Goal: Task Accomplishment & Management: Use online tool/utility

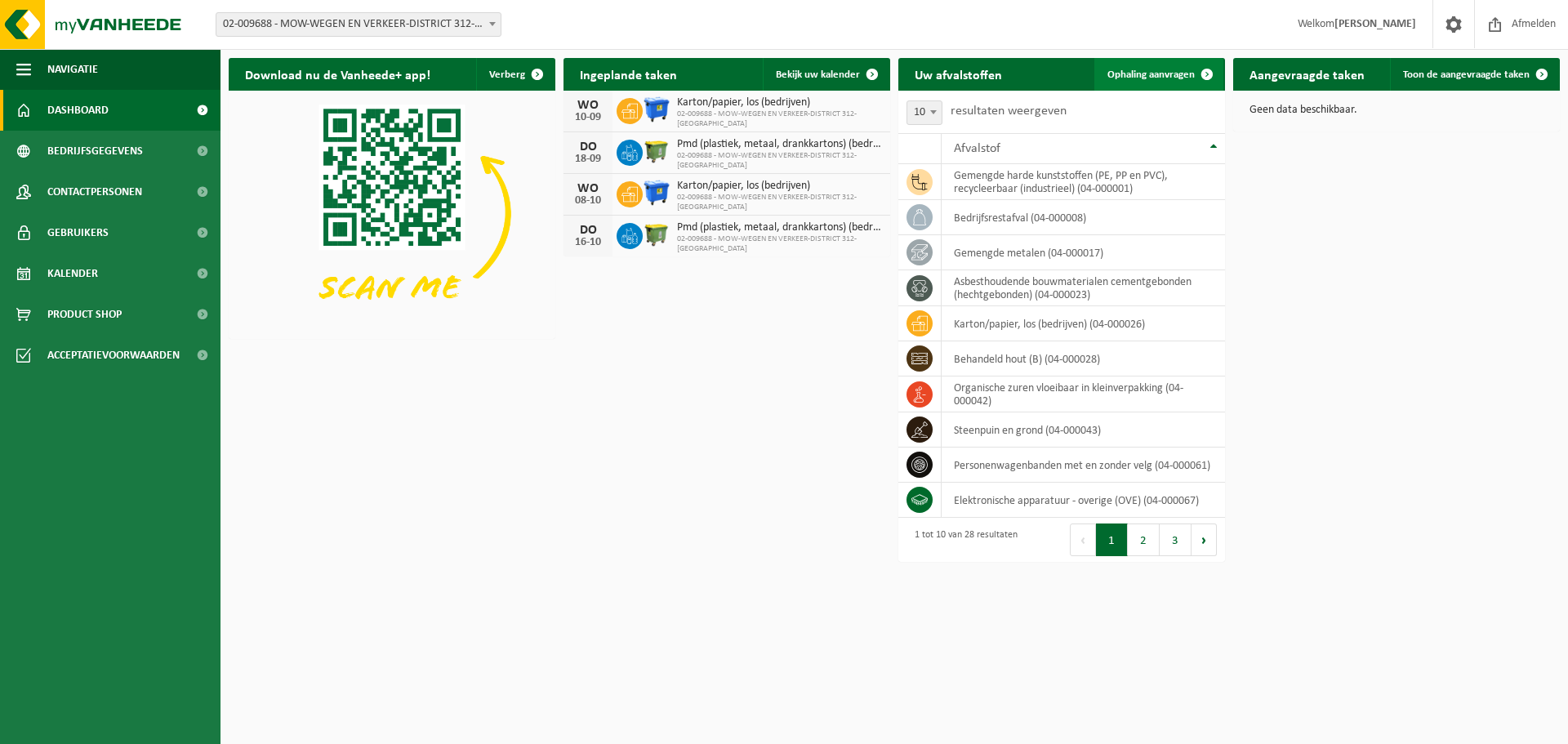
click at [1174, 73] on span "Ophaling aanvragen" at bounding box center [1152, 74] width 88 height 11
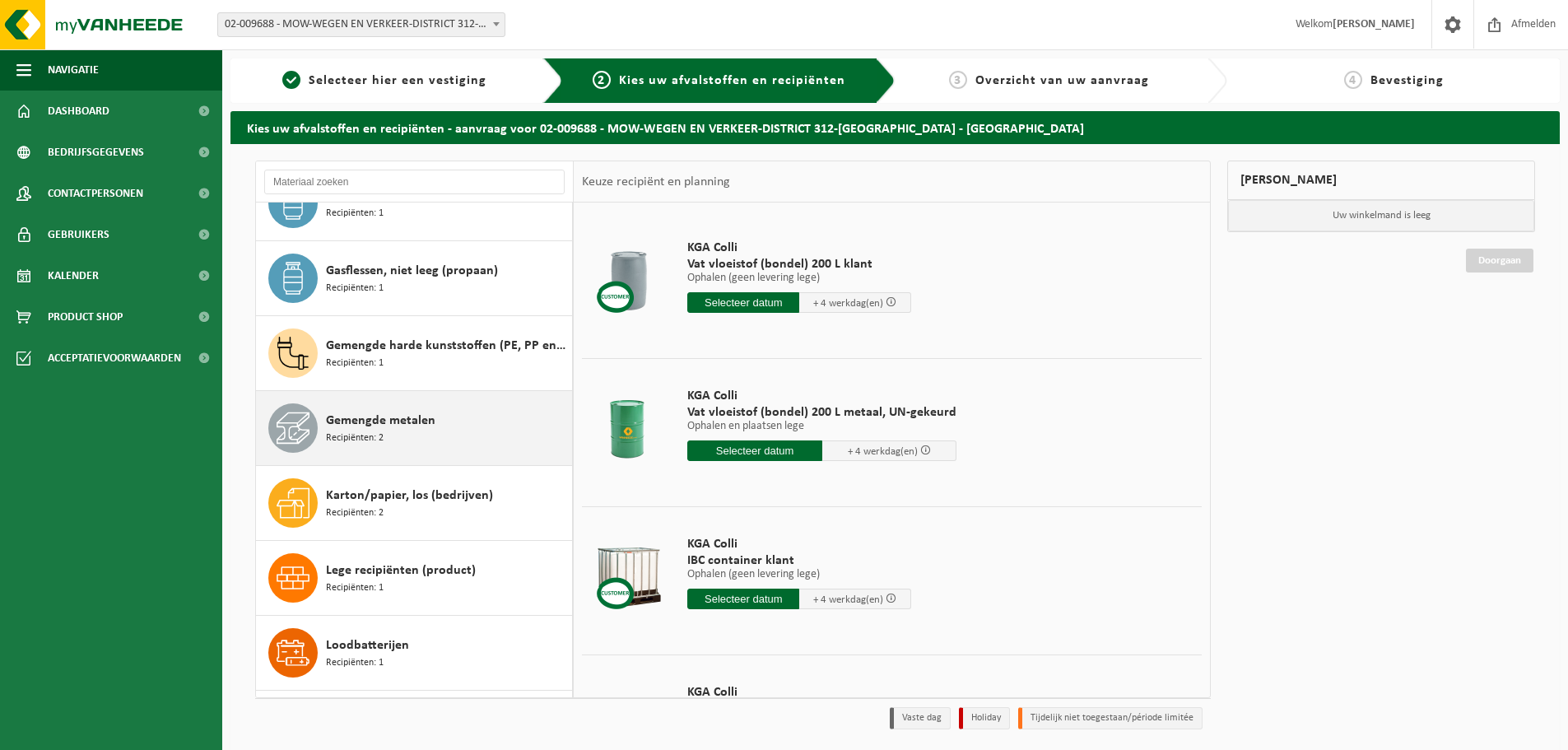
scroll to position [823, 0]
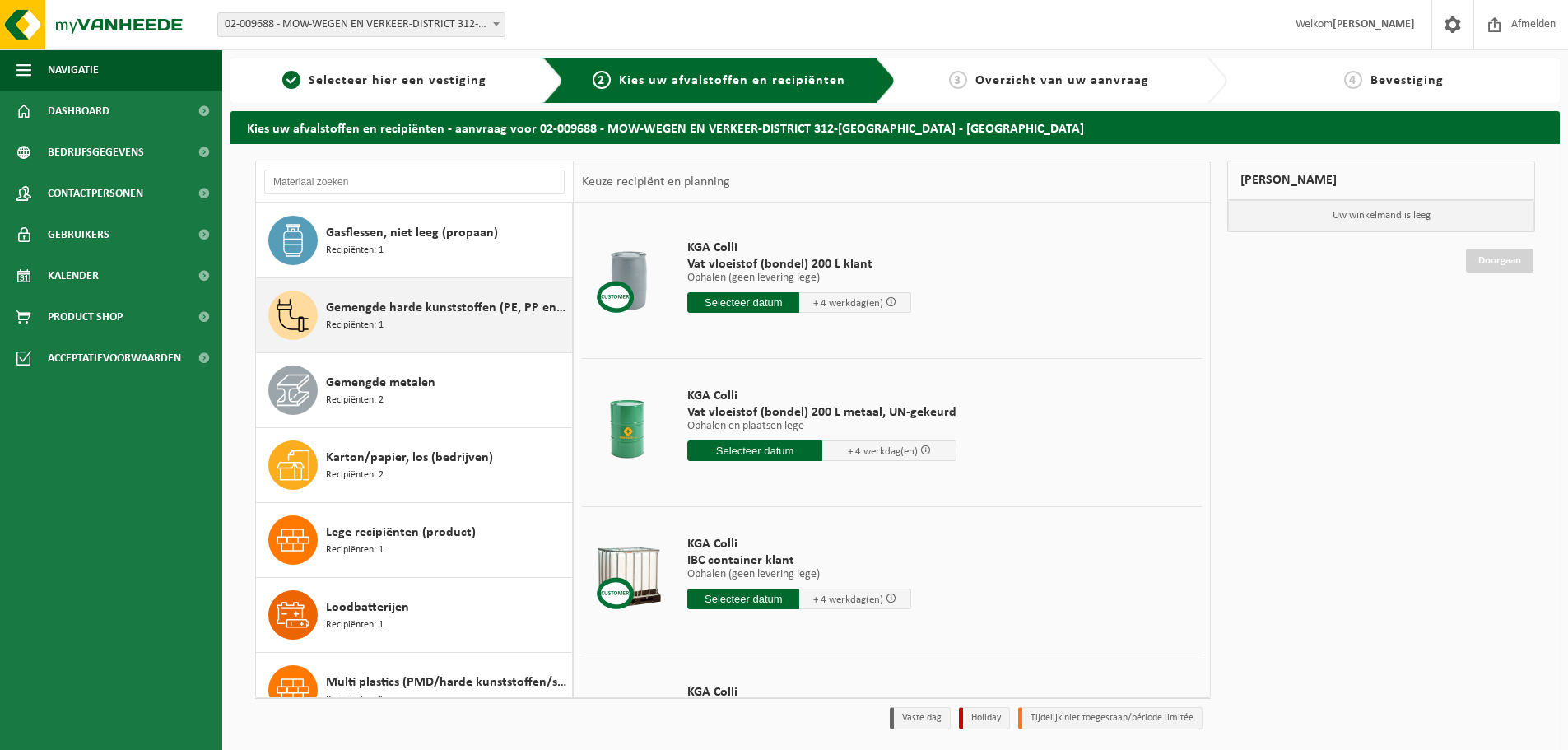
click at [404, 311] on span "Gemengde harde kunststoffen (PE, PP en PVC), recycleerbaar (industrieel)" at bounding box center [447, 307] width 242 height 19
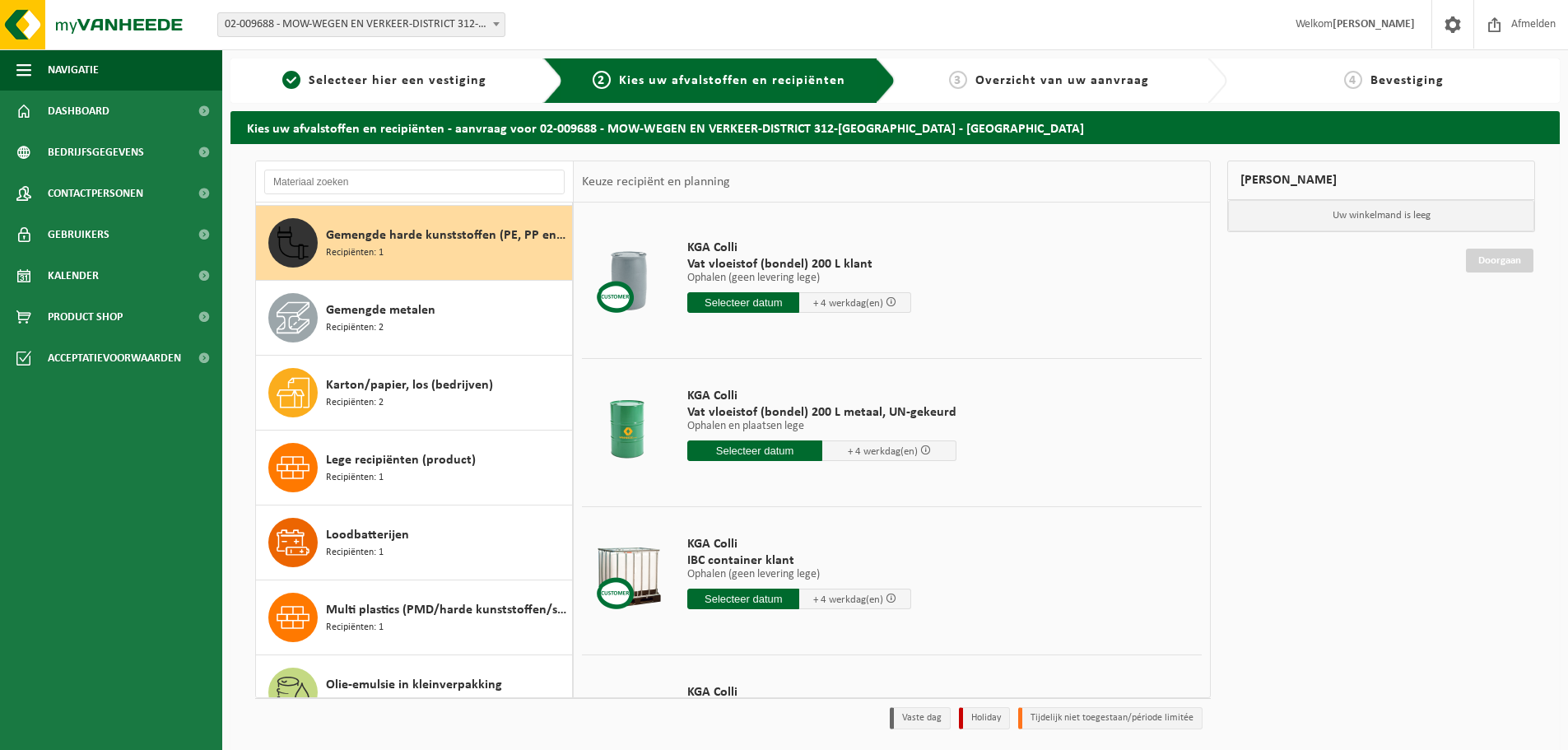
scroll to position [899, 0]
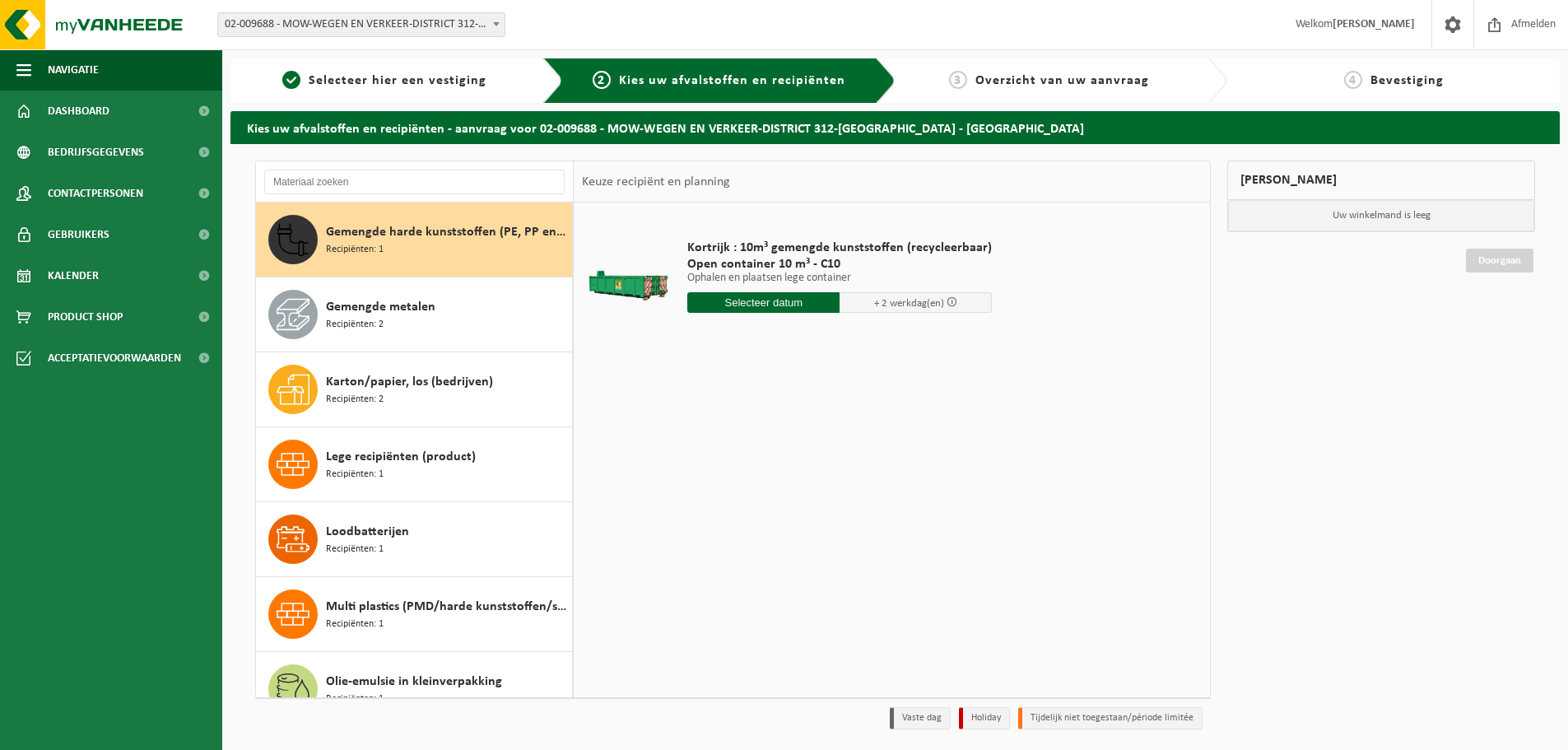
click at [764, 299] on input "text" at bounding box center [763, 302] width 152 height 20
click at [727, 502] on div "26" at bounding box center [731, 502] width 29 height 27
type input "Van 2025-08-26"
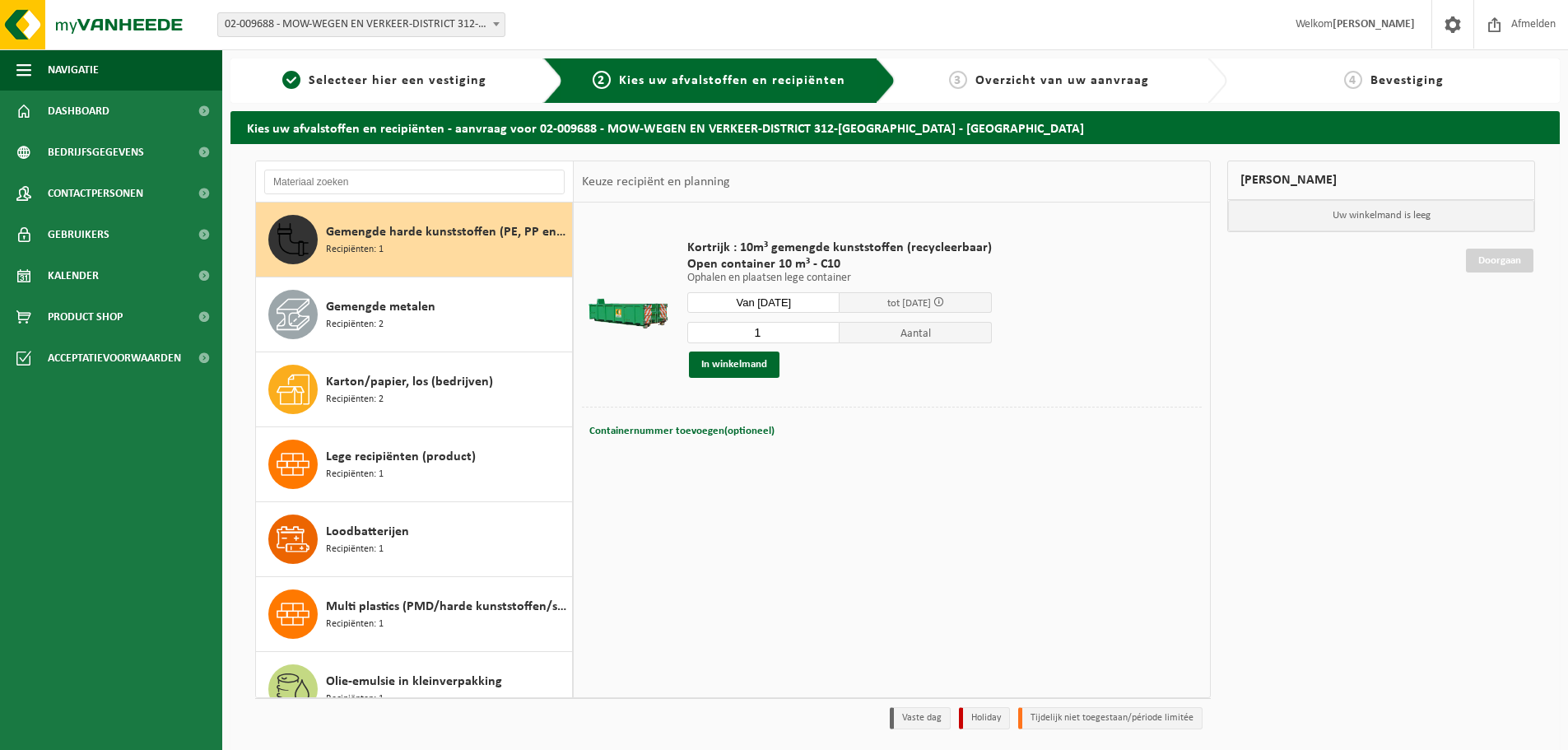
drag, startPoint x: 738, startPoint y: 364, endPoint x: 805, endPoint y: 444, distance: 104.4
click at [737, 364] on button "In winkelmand" at bounding box center [734, 365] width 91 height 27
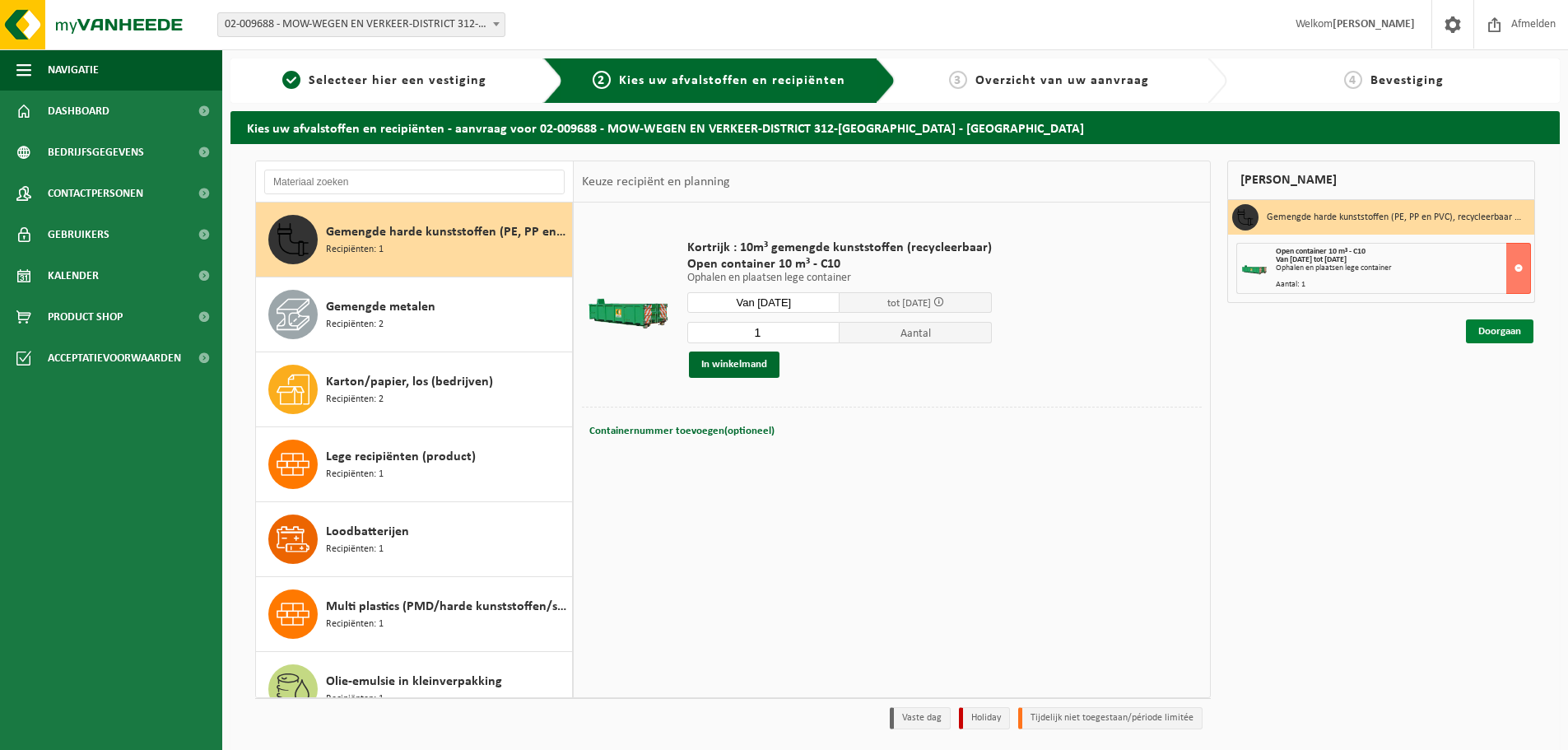
click at [1499, 339] on link "Doorgaan" at bounding box center [1500, 331] width 67 height 24
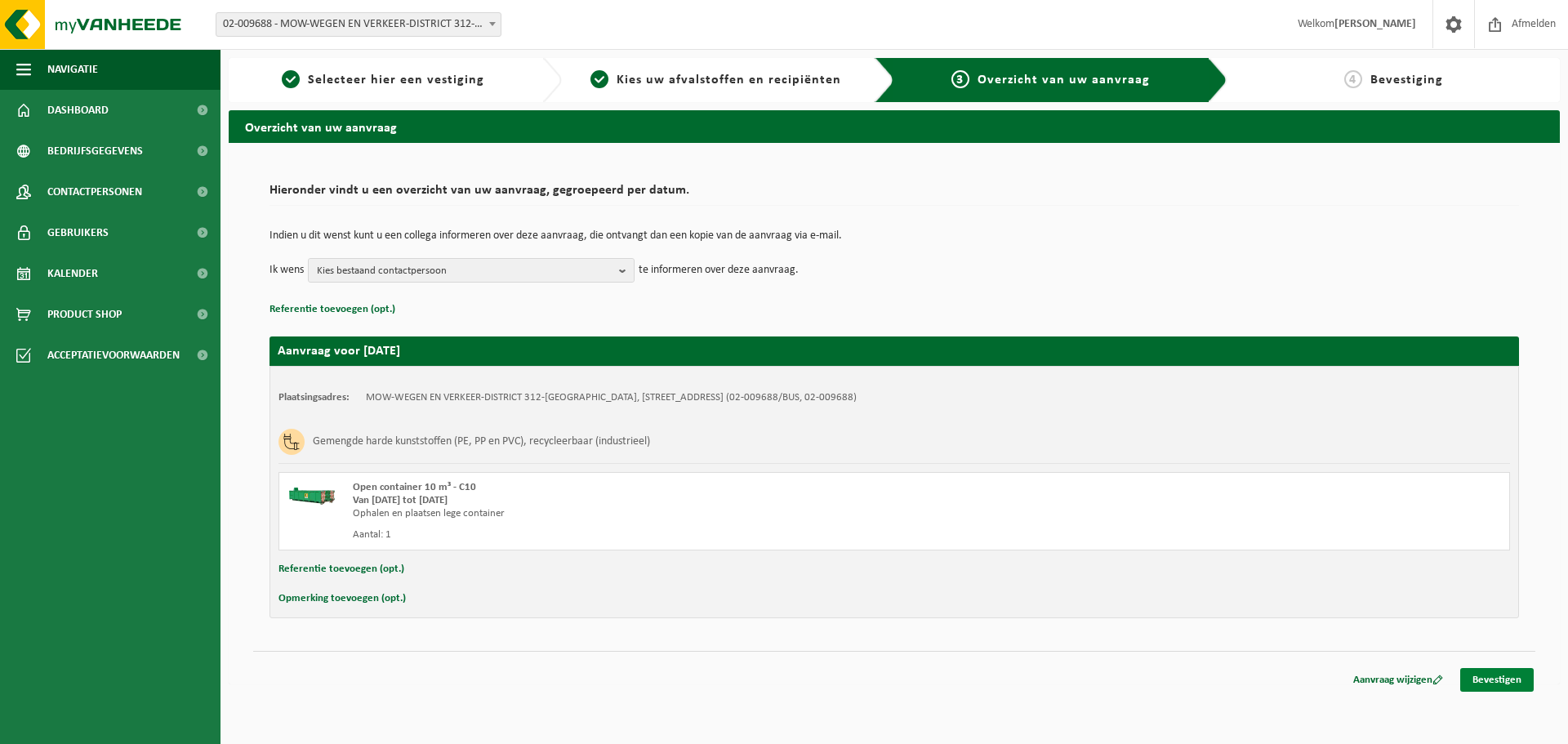
click at [1483, 678] on link "Bevestigen" at bounding box center [1497, 679] width 74 height 24
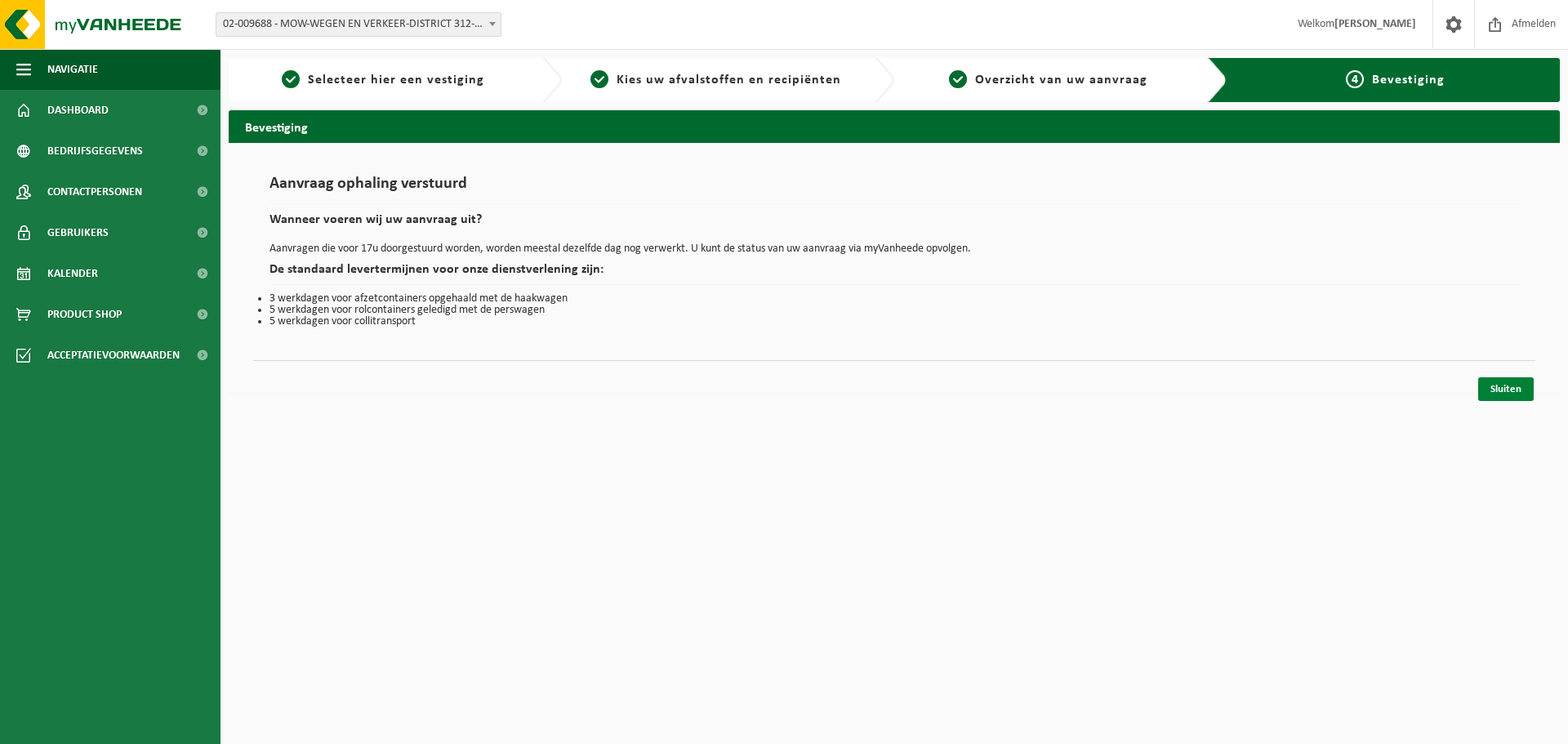
click at [1511, 386] on link "Sluiten" at bounding box center [1506, 389] width 55 height 24
